Goal: Task Accomplishment & Management: Use online tool/utility

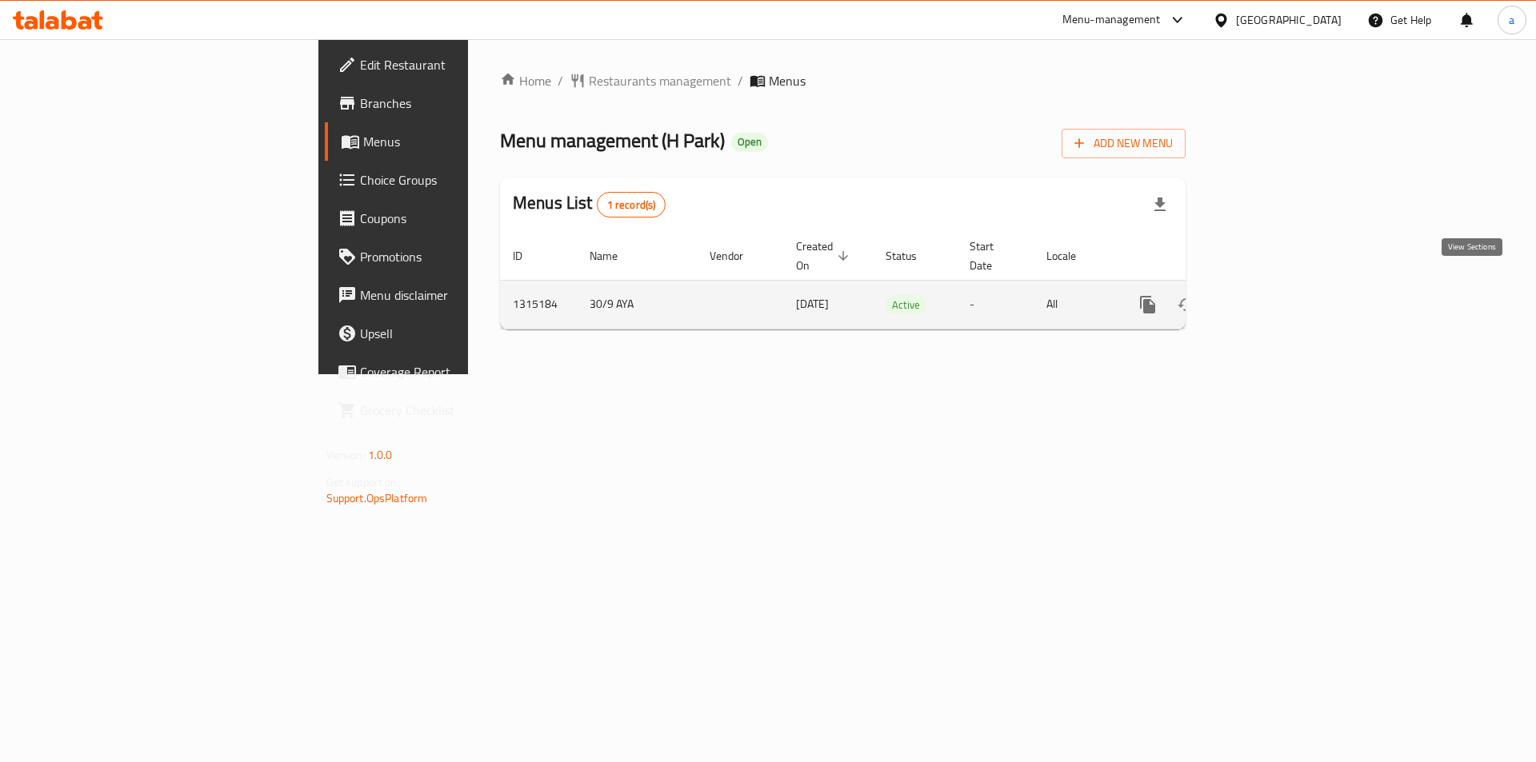
click at [1282, 286] on link "enhanced table" at bounding box center [1263, 305] width 38 height 38
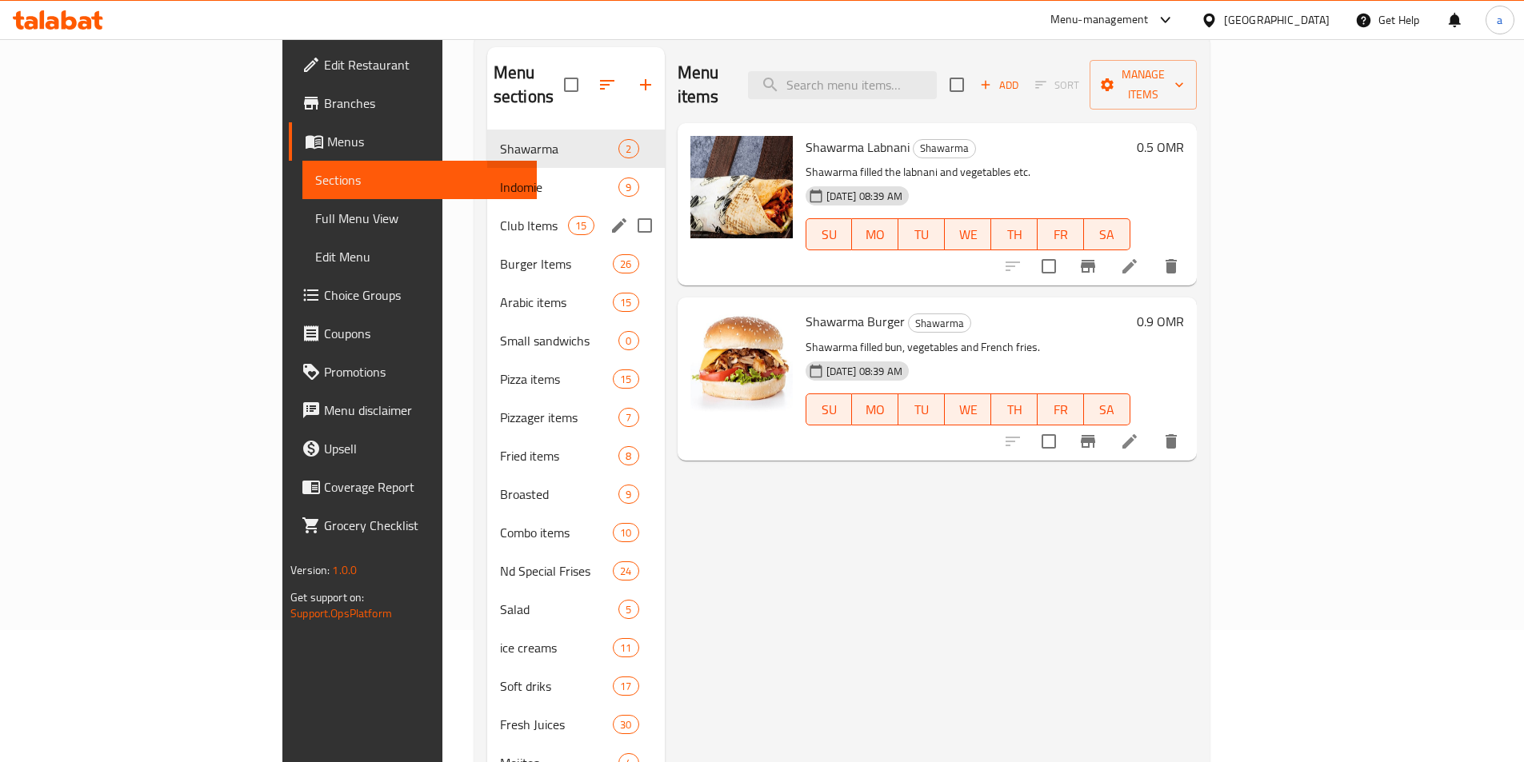
scroll to position [160, 0]
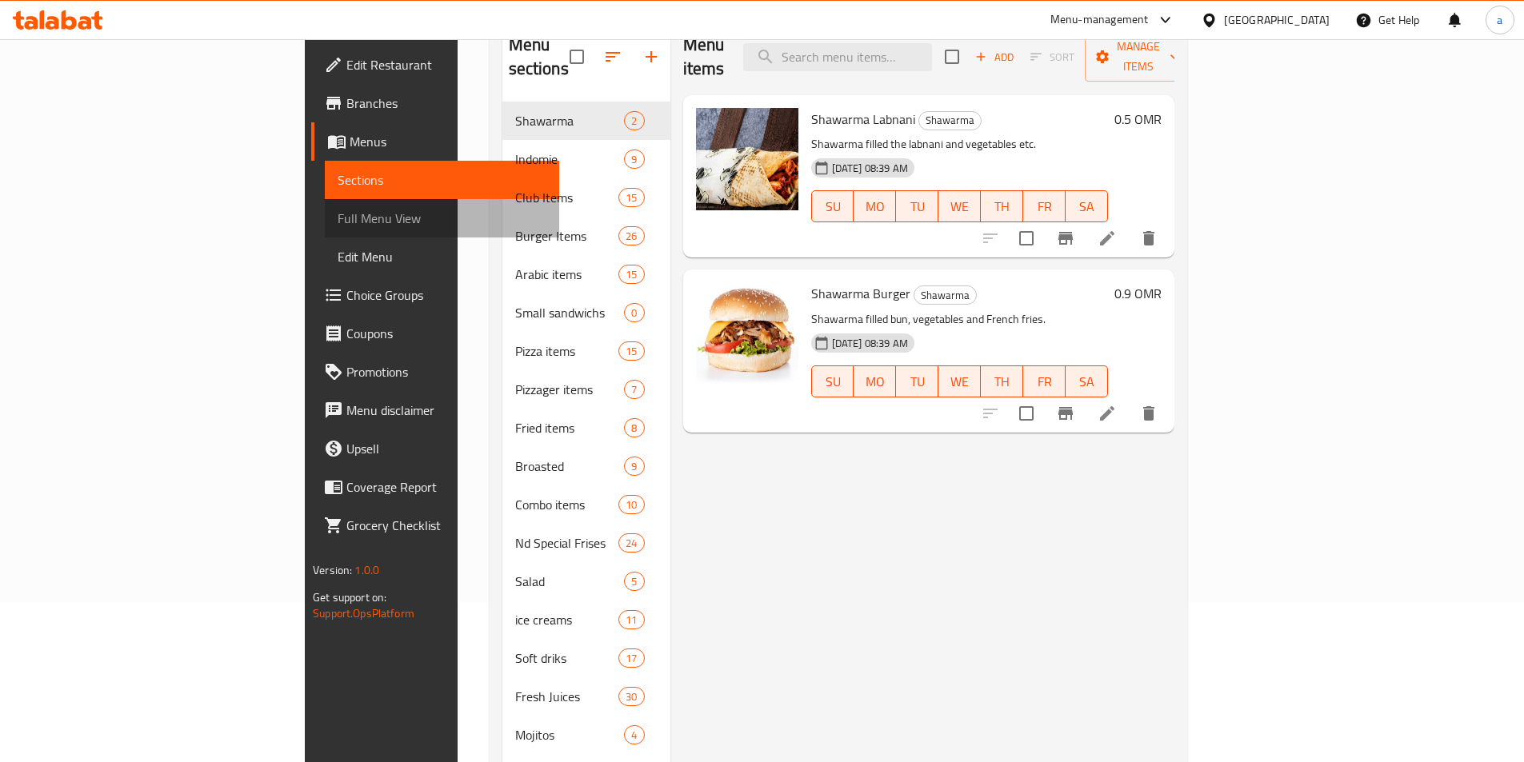
click at [338, 226] on span "Full Menu View" at bounding box center [442, 218] width 209 height 19
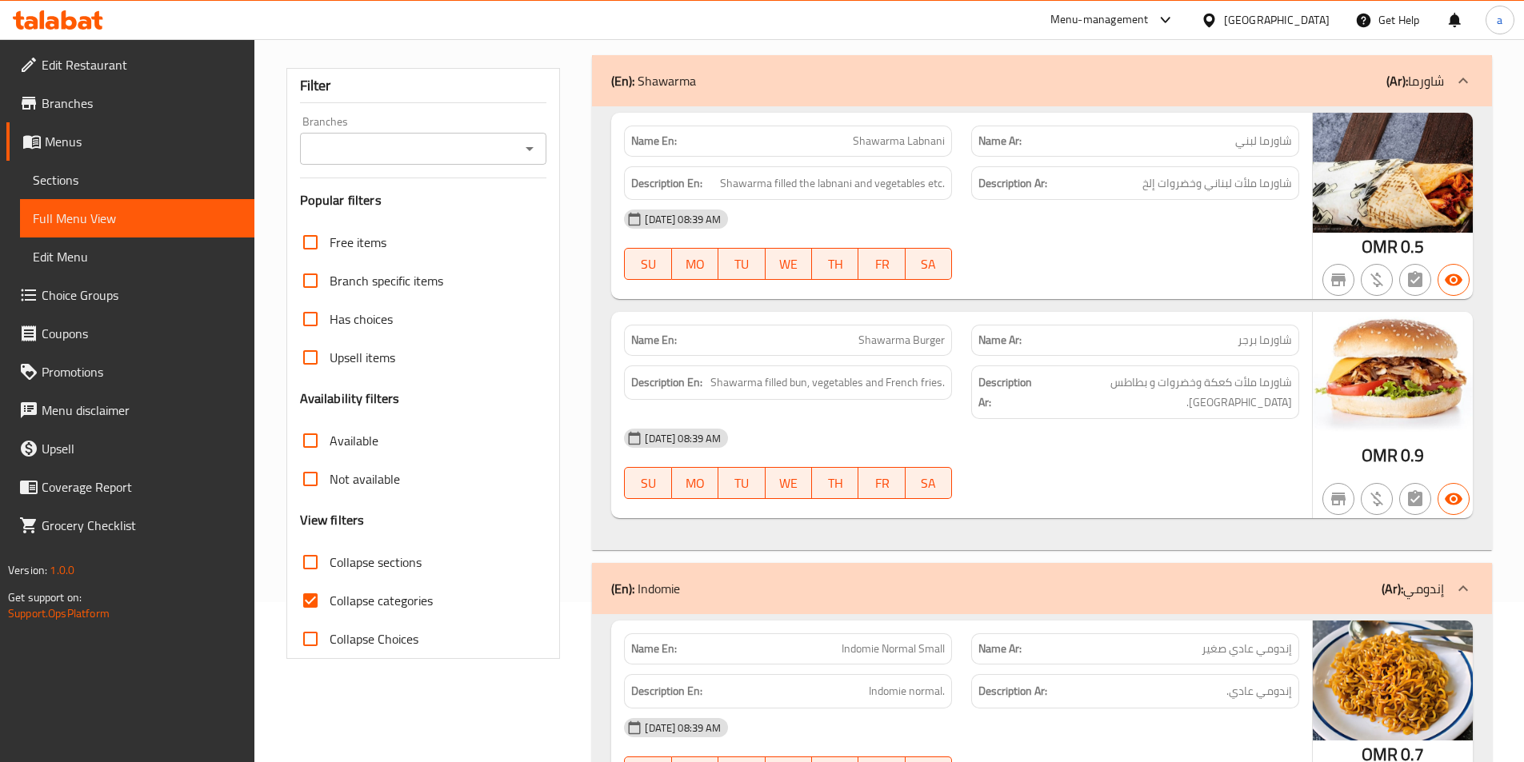
drag, startPoint x: 445, startPoint y: 103, endPoint x: 442, endPoint y: 124, distance: 20.9
click at [445, 103] on div "Filter Branches Branches Popular filters Free items Branch specific items Has c…" at bounding box center [423, 363] width 274 height 591
click at [441, 144] on input "Branches" at bounding box center [410, 149] width 211 height 22
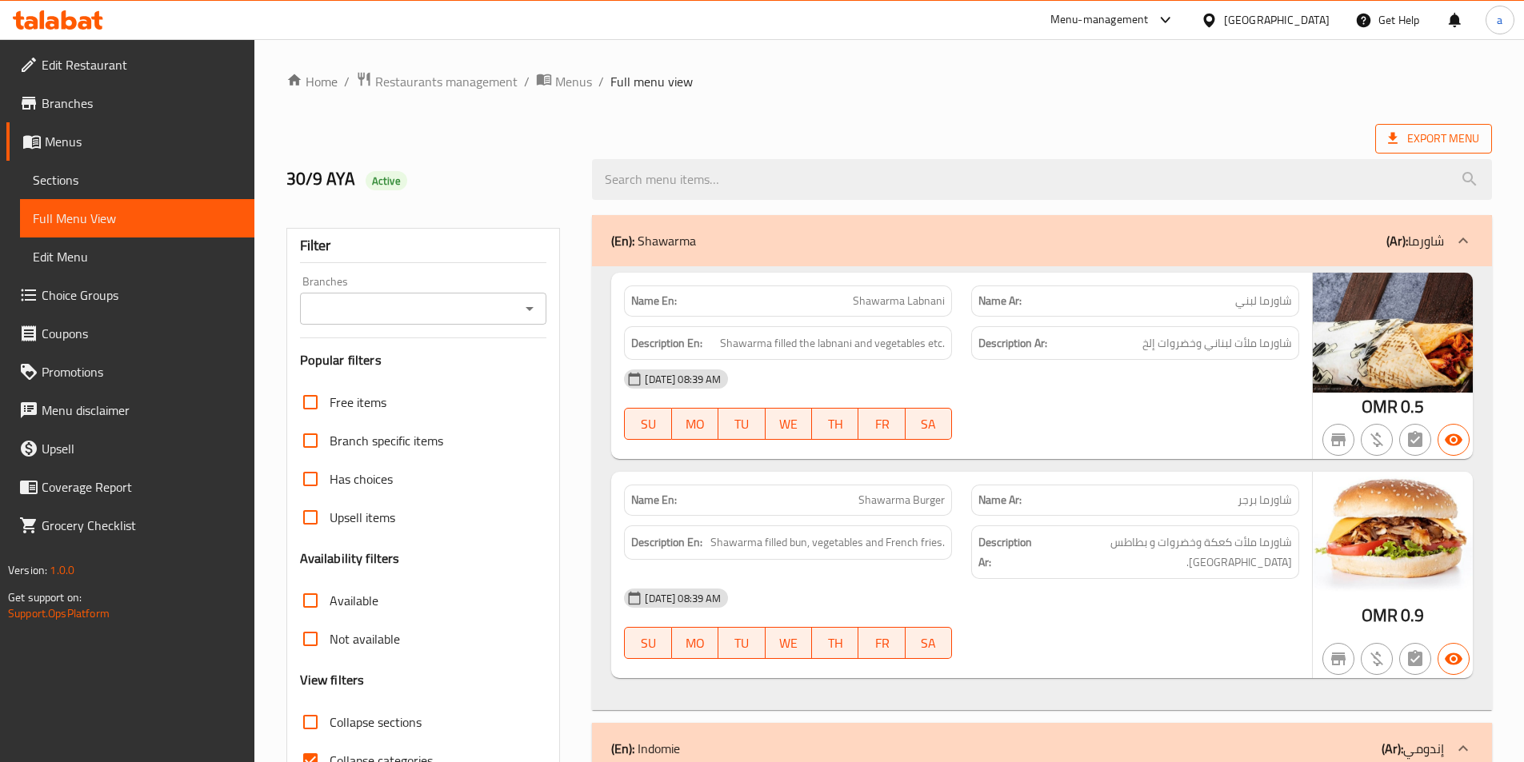
click at [1404, 139] on span "Export Menu" at bounding box center [1433, 139] width 91 height 20
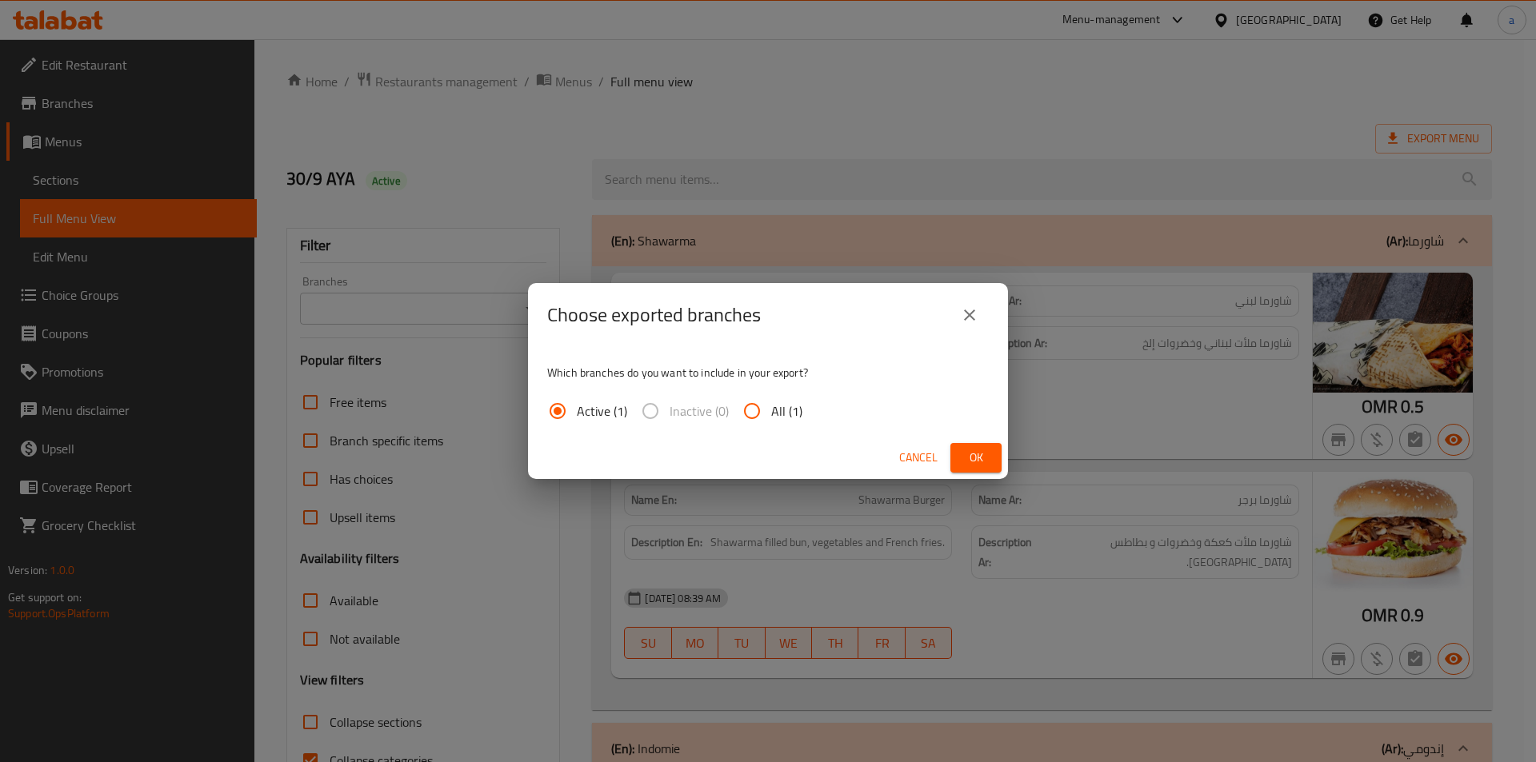
click at [757, 413] on input "All (1)" at bounding box center [752, 411] width 38 height 38
radio input "true"
click at [961, 456] on button "Ok" at bounding box center [975, 458] width 51 height 30
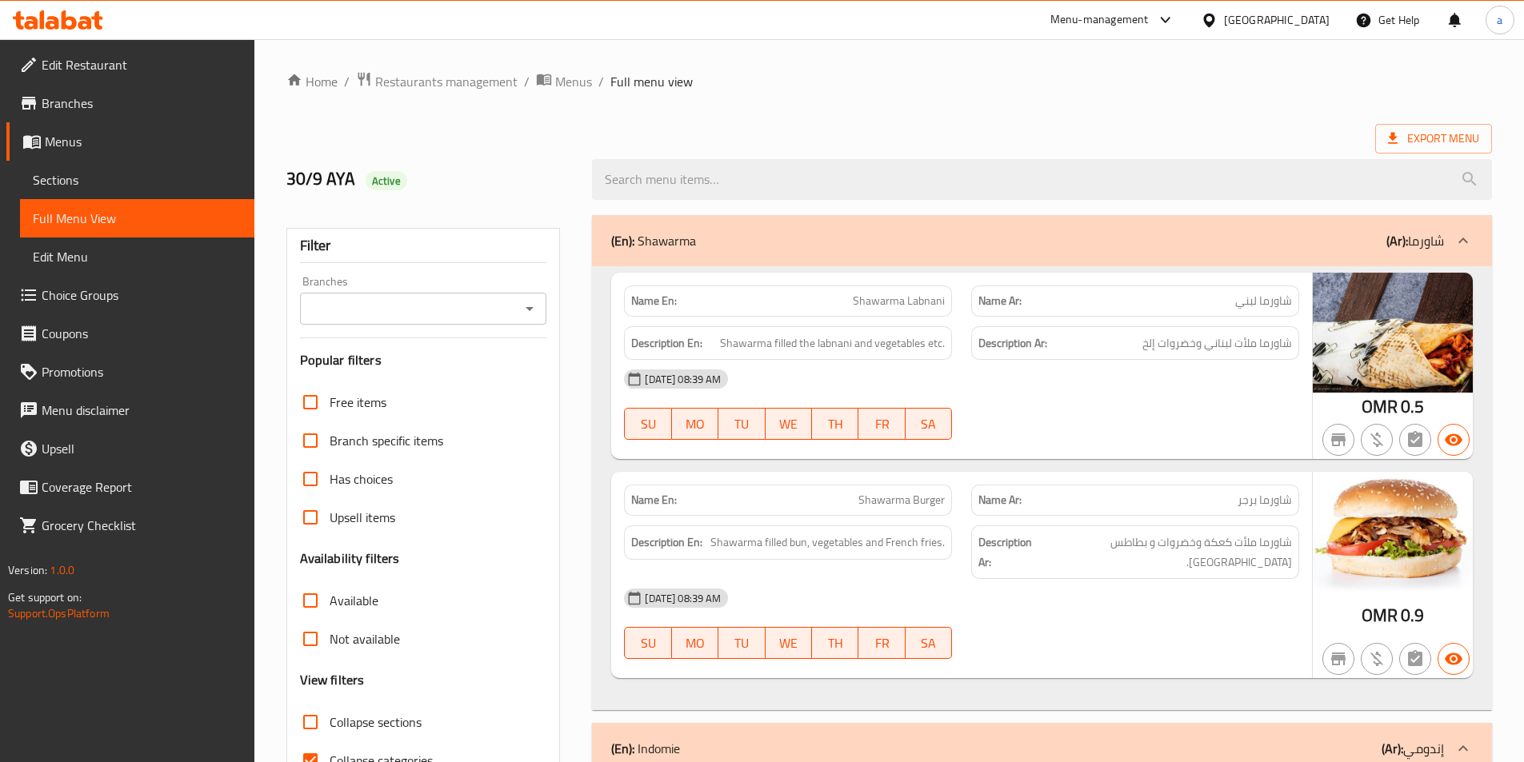
click at [29, 102] on icon at bounding box center [29, 103] width 14 height 13
